Goal: Transaction & Acquisition: Purchase product/service

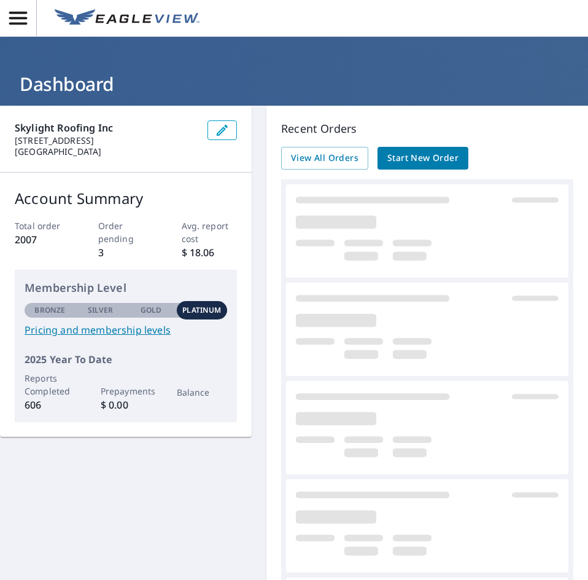
click at [426, 156] on span "Start New Order" at bounding box center [423, 157] width 71 height 15
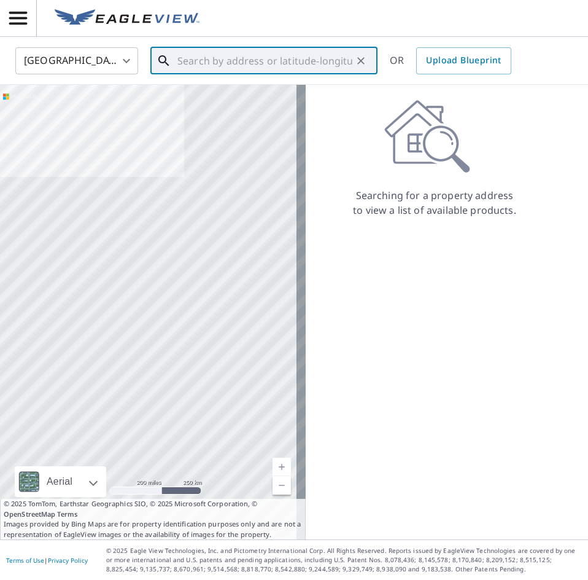
click at [195, 60] on input "text" at bounding box center [265, 61] width 175 height 34
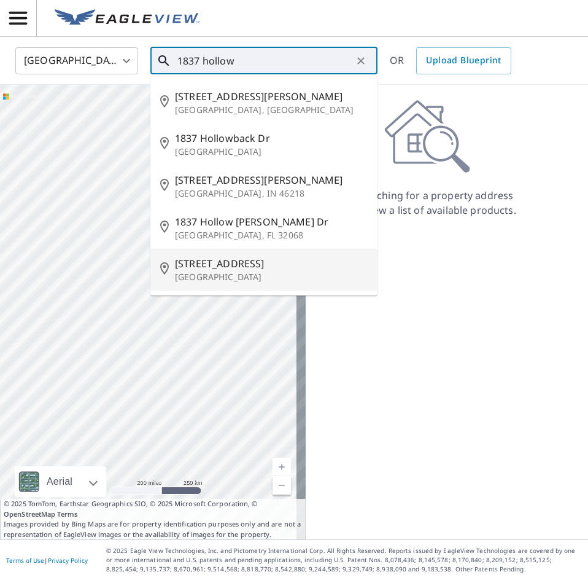
click at [199, 270] on span "[STREET_ADDRESS]" at bounding box center [271, 263] width 193 height 15
type input "[STREET_ADDRESS]"
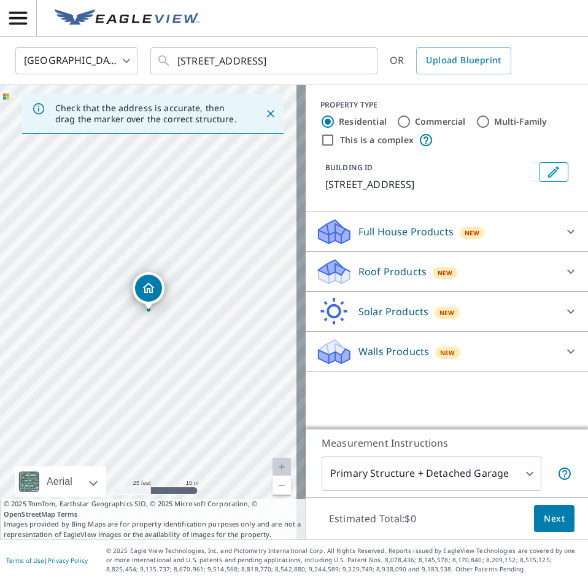
click at [381, 279] on p "Roof Products" at bounding box center [393, 271] width 68 height 15
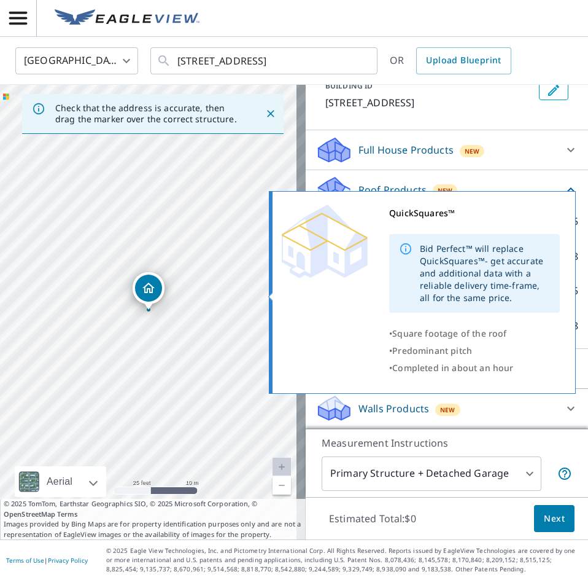
scroll to position [96, 0]
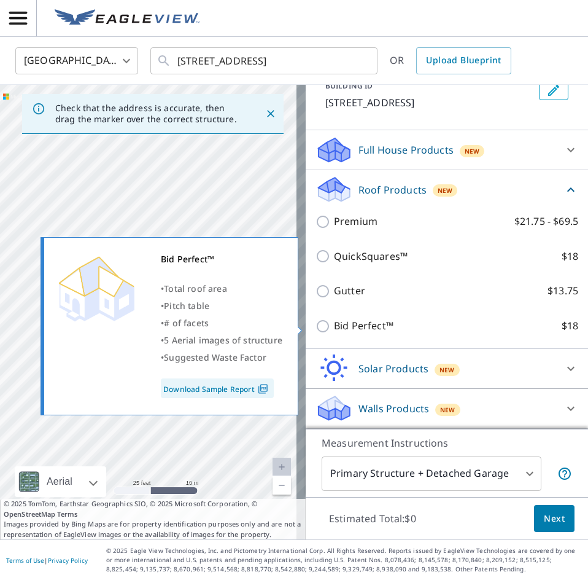
click at [319, 327] on input "Bid Perfect™ $18" at bounding box center [325, 326] width 18 height 15
checkbox input "true"
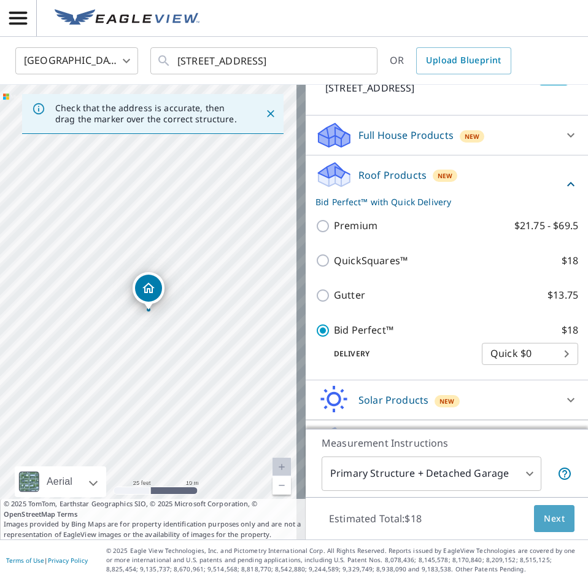
click at [544, 520] on span "Next" at bounding box center [554, 518] width 21 height 15
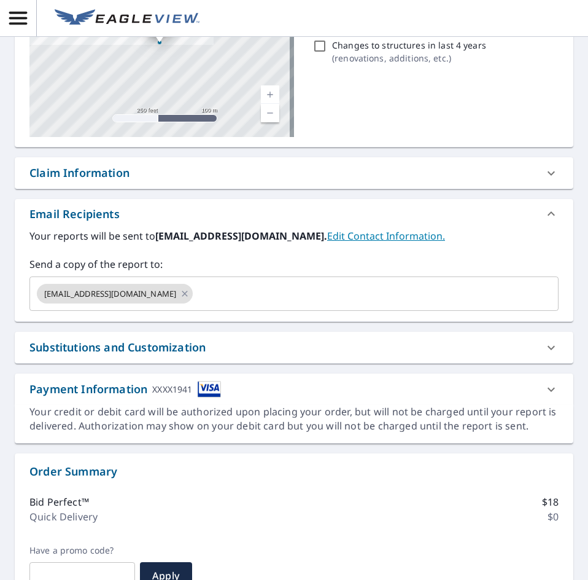
scroll to position [246, 0]
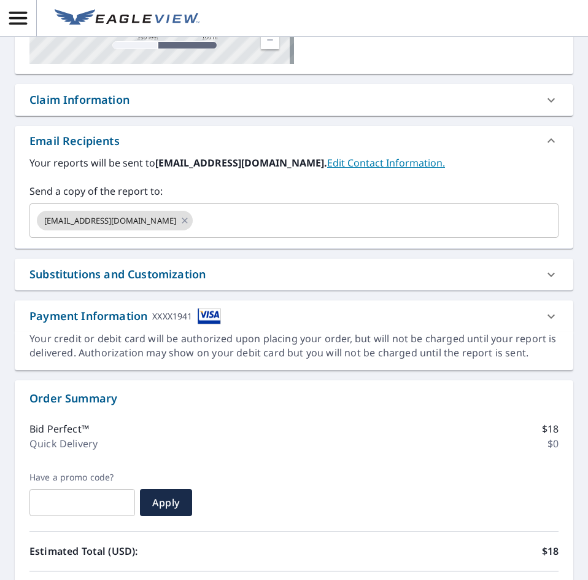
click at [192, 275] on div "Substitutions and Customization" at bounding box center [117, 274] width 176 height 17
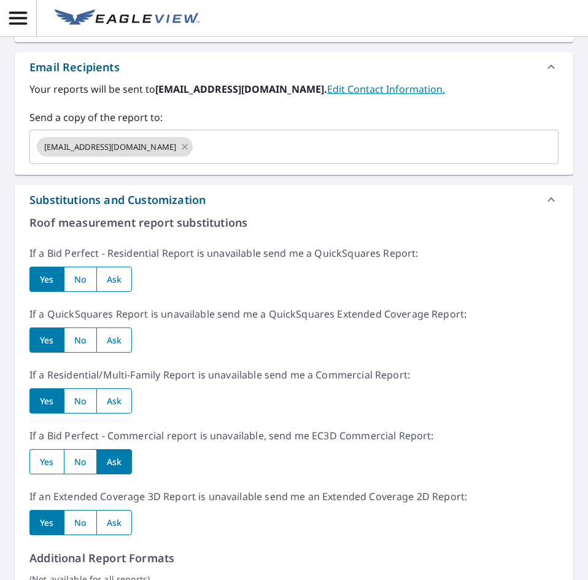
scroll to position [430, 0]
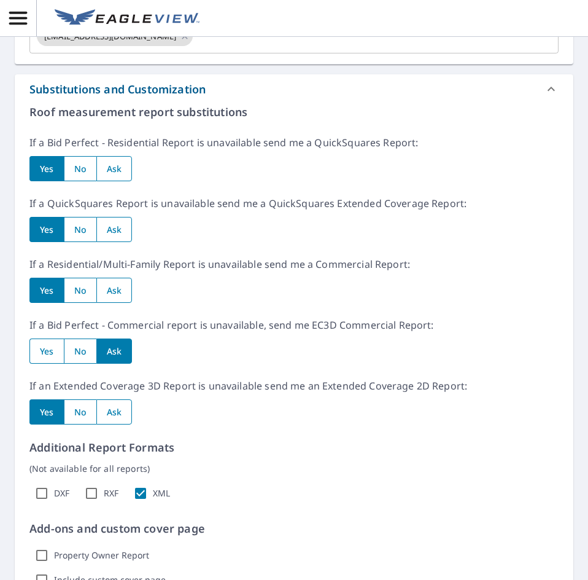
click at [87, 173] on input "radio" at bounding box center [80, 168] width 33 height 25
radio input "true"
click at [81, 227] on input "radio" at bounding box center [80, 229] width 33 height 25
radio input "true"
click at [88, 288] on input "radio" at bounding box center [80, 290] width 33 height 25
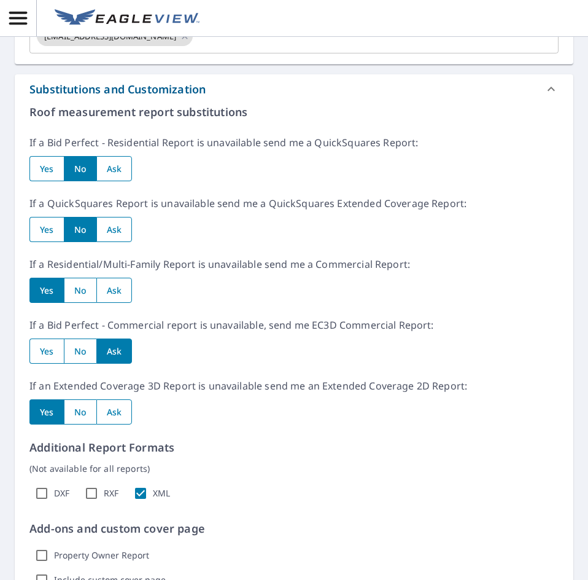
radio input "true"
click at [75, 353] on input "radio" at bounding box center [80, 350] width 33 height 25
radio input "true"
click at [77, 412] on input "radio" at bounding box center [80, 411] width 33 height 25
radio input "true"
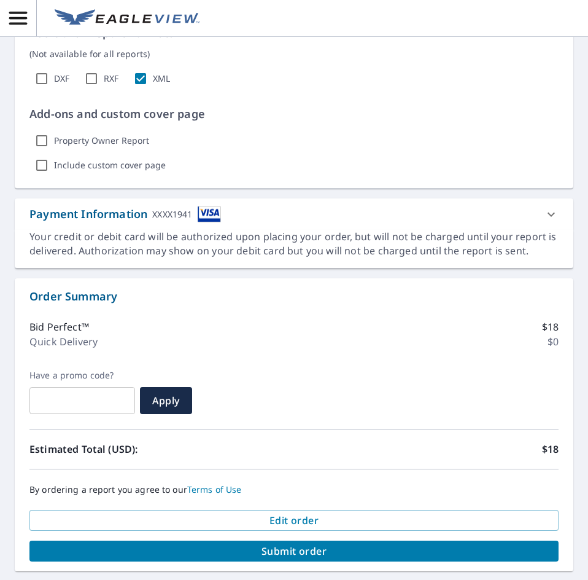
scroll to position [886, 0]
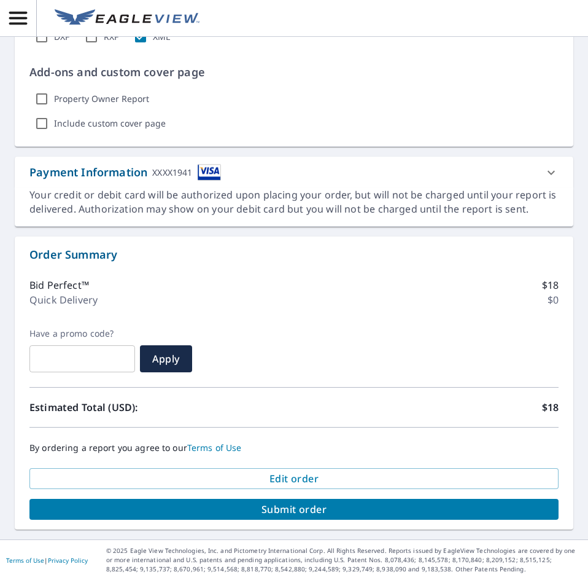
click at [225, 515] on span "Submit order" at bounding box center [294, 509] width 510 height 14
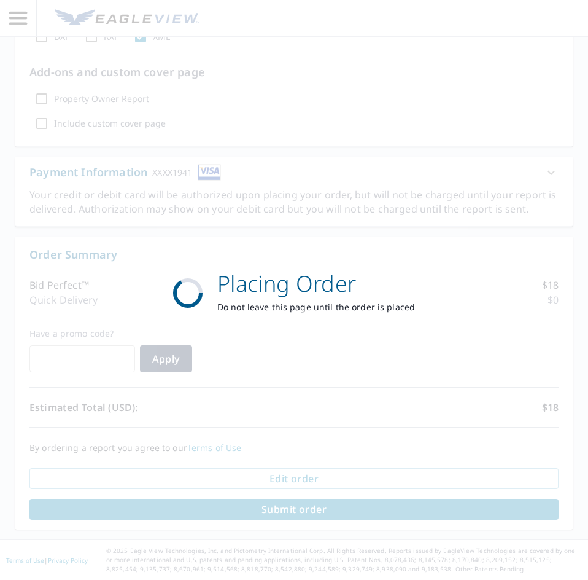
scroll to position [795, 0]
